Goal: Task Accomplishment & Management: Complete application form

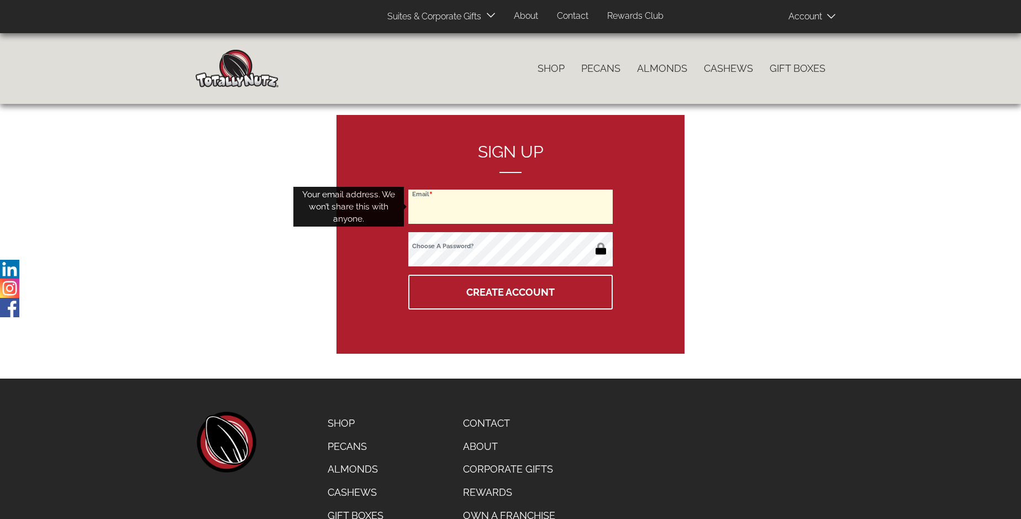
click at [510, 207] on input "Email" at bounding box center [510, 206] width 204 height 34
type input "[EMAIL_ADDRESS][DOMAIN_NAME]"
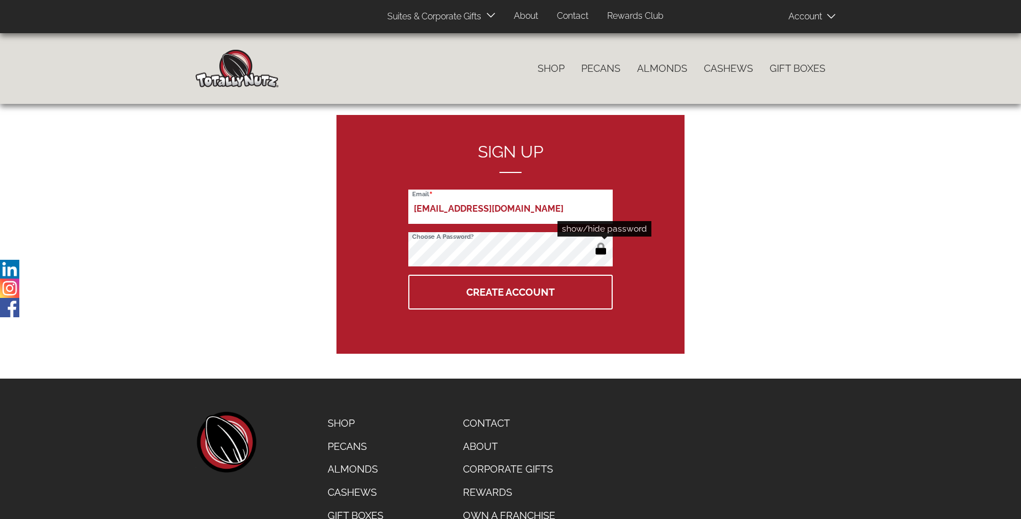
click at [600, 250] on button "button" at bounding box center [601, 250] width 18 height 18
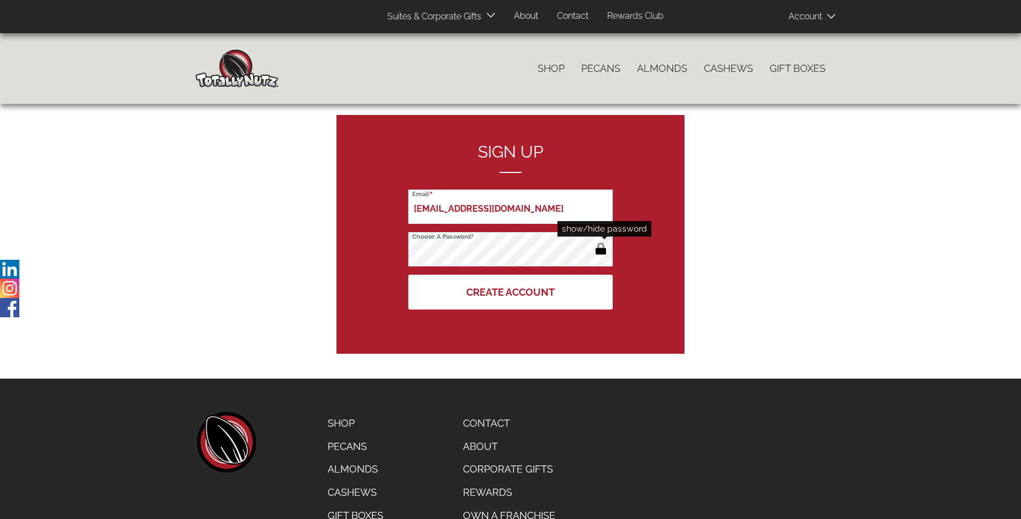
click at [510, 292] on button "Create Account" at bounding box center [510, 292] width 204 height 35
